Goal: Task Accomplishment & Management: Manage account settings

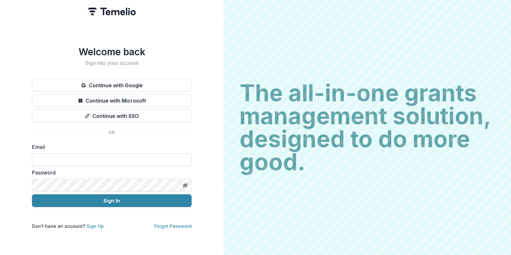
click at [110, 155] on input at bounding box center [112, 159] width 160 height 13
type input "**********"
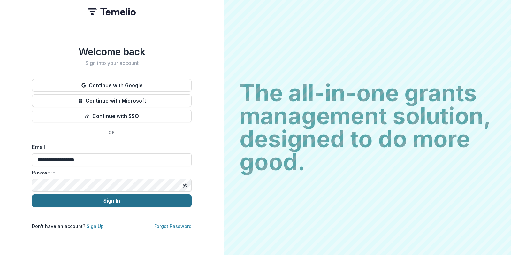
click at [112, 199] on button "Sign In" at bounding box center [112, 200] width 160 height 13
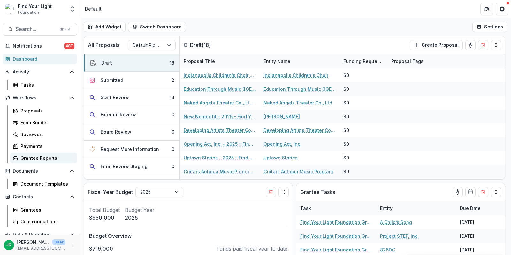
click at [30, 160] on div "Grantee Reports" at bounding box center [45, 158] width 51 height 7
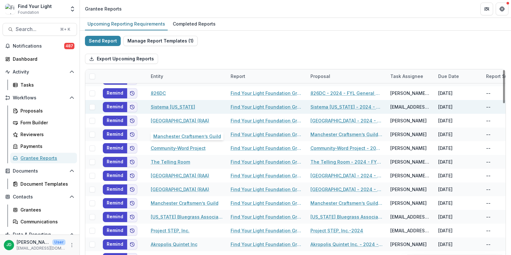
scroll to position [45, 0]
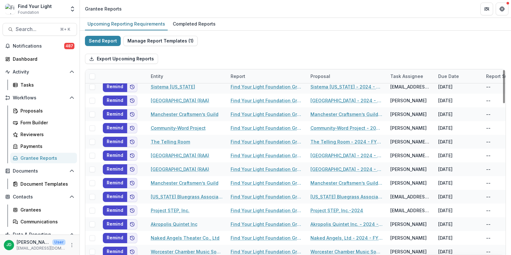
click at [163, 74] on div "Entity" at bounding box center [157, 76] width 20 height 7
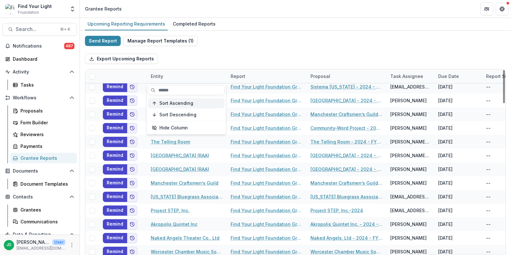
click at [166, 102] on span "Sort Ascending" at bounding box center [176, 103] width 34 height 5
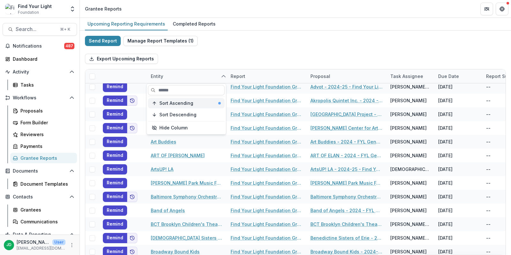
click at [169, 103] on span "Sort Ascending" at bounding box center [176, 103] width 34 height 5
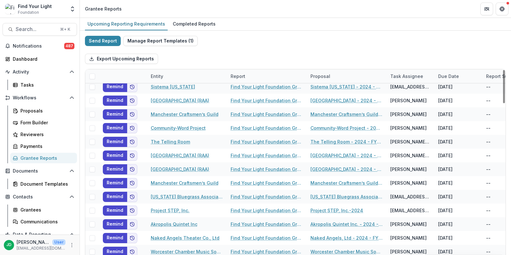
click at [223, 54] on div "Export Upcoming Reports" at bounding box center [295, 59] width 421 height 20
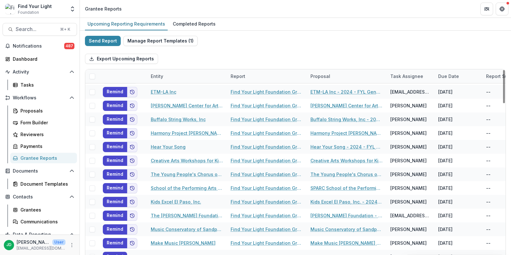
scroll to position [516, 0]
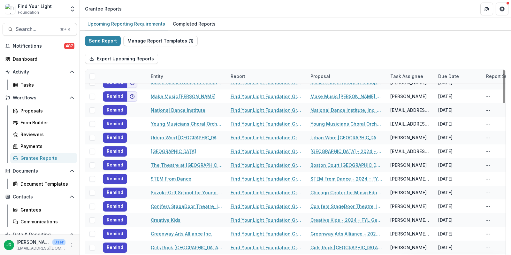
click at [162, 73] on div "Entity" at bounding box center [157, 76] width 20 height 7
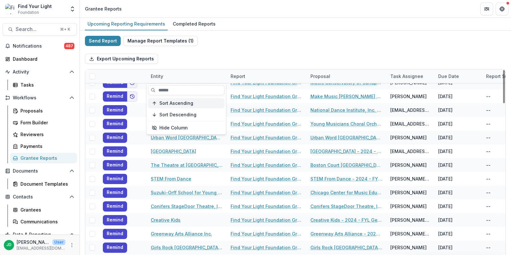
click at [166, 106] on button "Sort Ascending" at bounding box center [186, 103] width 77 height 10
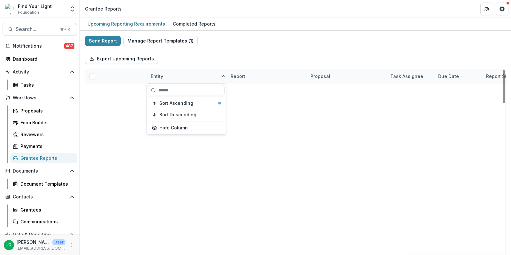
scroll to position [0, 0]
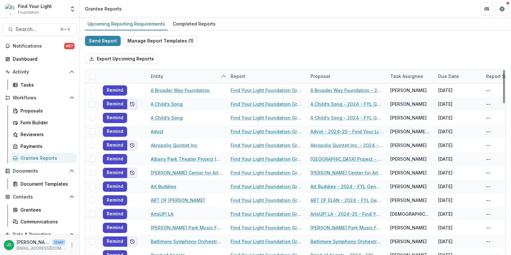
click at [237, 42] on div "Send Report Manage Report Templates ( 1 ) Export Upcoming Reports Entity Report…" at bounding box center [295, 170] width 421 height 268
click at [140, 74] on div at bounding box center [123, 76] width 48 height 14
click at [167, 76] on div "Entity" at bounding box center [187, 76] width 80 height 14
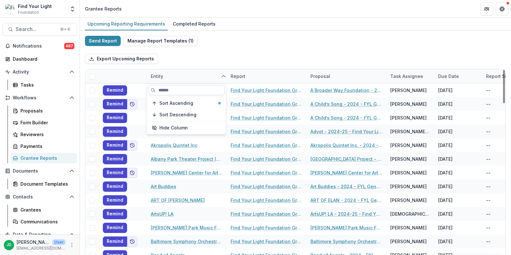
click at [167, 88] on input at bounding box center [186, 90] width 77 height 10
type input "*"
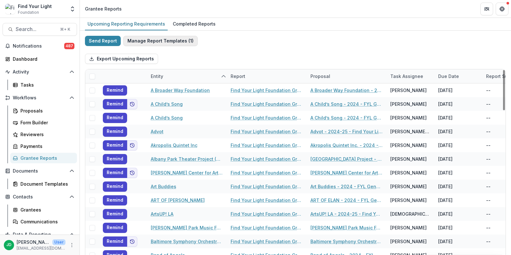
click at [172, 41] on button "Manage Report Templates ( 1 )" at bounding box center [160, 41] width 74 height 10
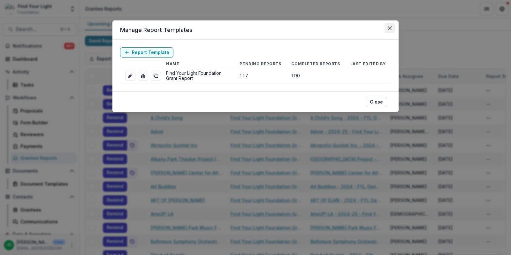
click at [390, 28] on icon "Close" at bounding box center [390, 28] width 4 height 4
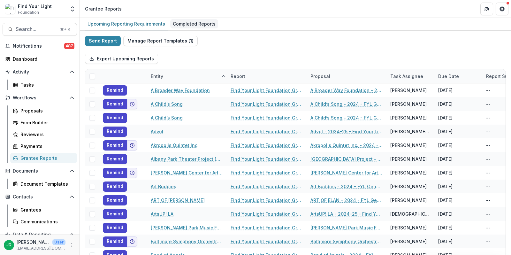
click at [186, 23] on div "Completed Reports" at bounding box center [194, 23] width 48 height 9
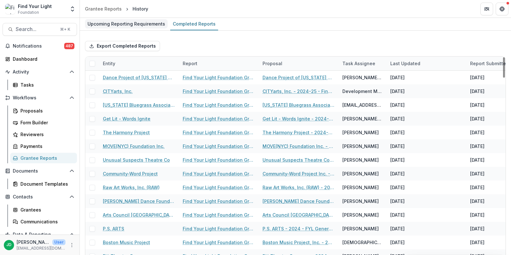
click at [125, 24] on div "Upcoming Reporting Requirements" at bounding box center [126, 23] width 83 height 9
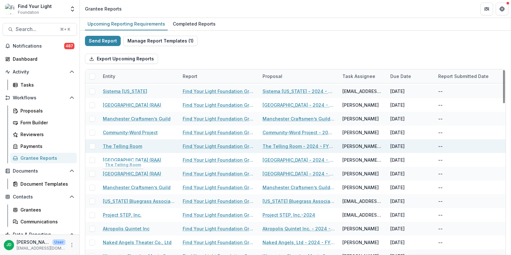
scroll to position [42, 0]
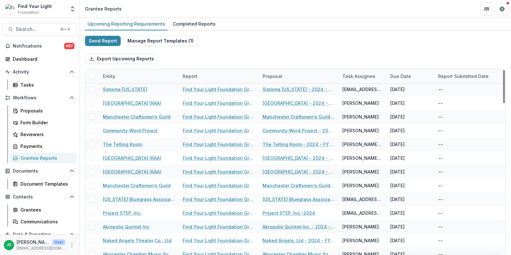
click at [145, 78] on div "Entity" at bounding box center [139, 76] width 80 height 14
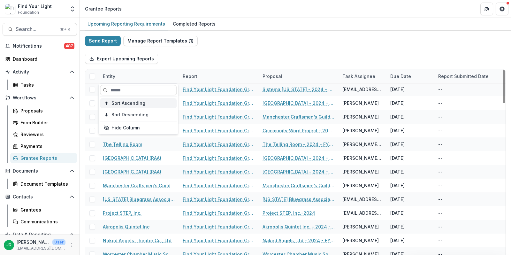
click at [139, 106] on button "Sort Ascending" at bounding box center [138, 103] width 77 height 10
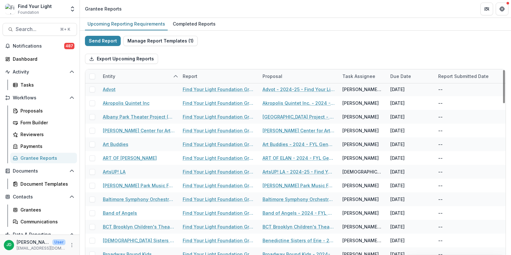
click at [224, 54] on div "Export Upcoming Reports" at bounding box center [295, 59] width 421 height 20
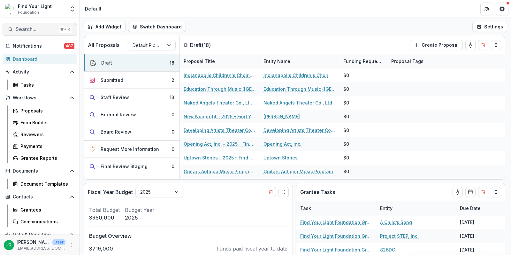
click at [30, 28] on span "Search..." at bounding box center [36, 29] width 41 height 6
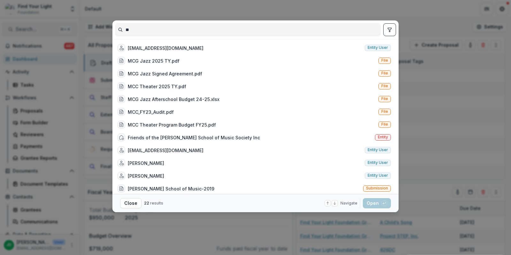
type input "*"
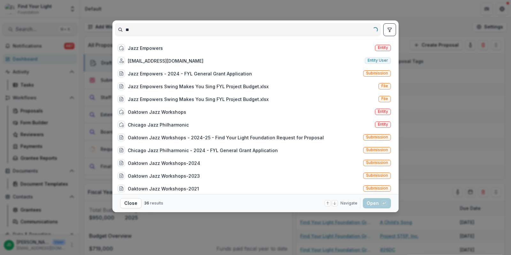
type input "*"
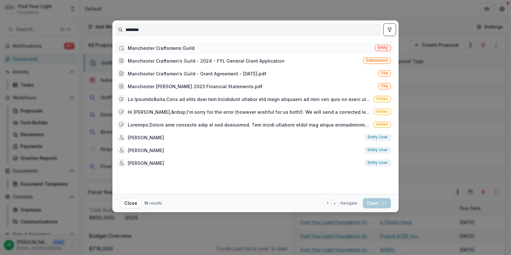
type input "********"
click at [148, 45] on div "Manchester Craftsmens Guild" at bounding box center [161, 48] width 67 height 7
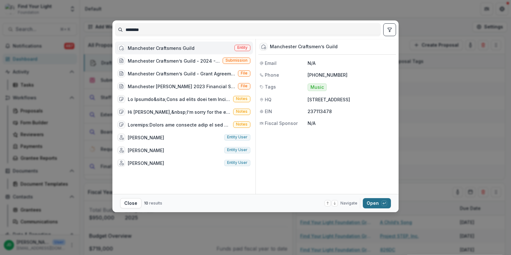
click at [374, 207] on button "Open with enter key" at bounding box center [377, 203] width 28 height 10
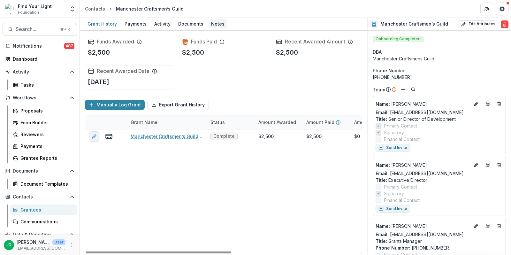
click at [213, 23] on div "Notes" at bounding box center [218, 23] width 19 height 9
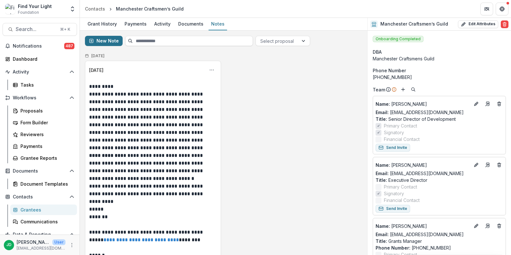
click at [107, 38] on button "New Note" at bounding box center [104, 41] width 38 height 10
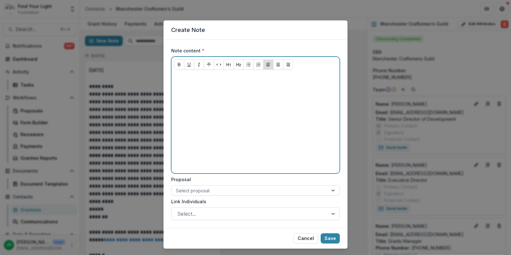
click at [190, 78] on p at bounding box center [255, 78] width 163 height 7
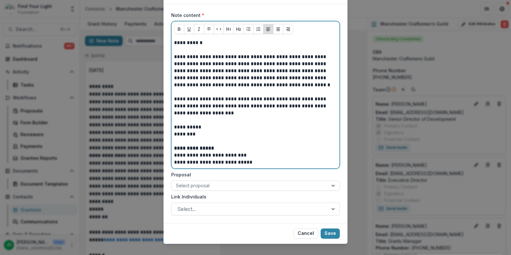
scroll to position [44, 0]
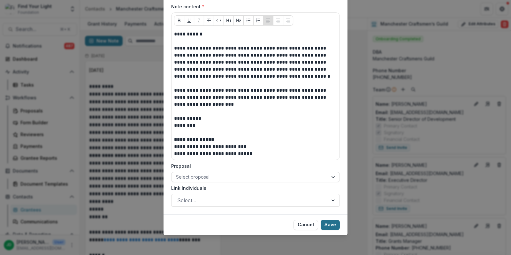
click at [327, 222] on button "Save" at bounding box center [330, 225] width 19 height 10
